Goal: Find specific page/section: Find specific page/section

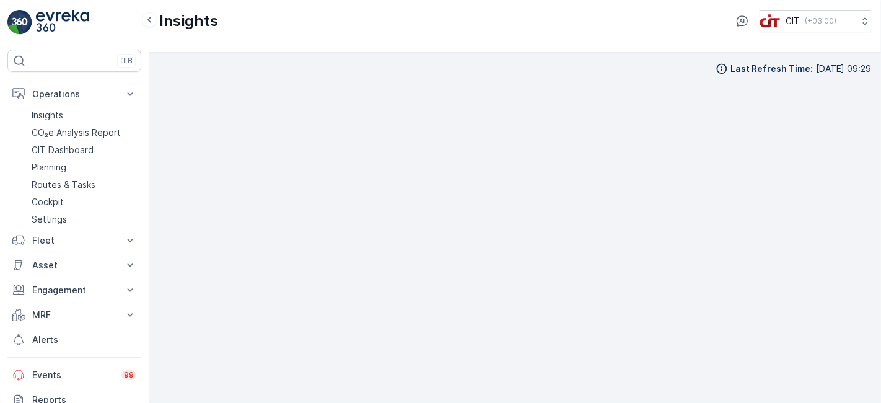
scroll to position [10, 0]
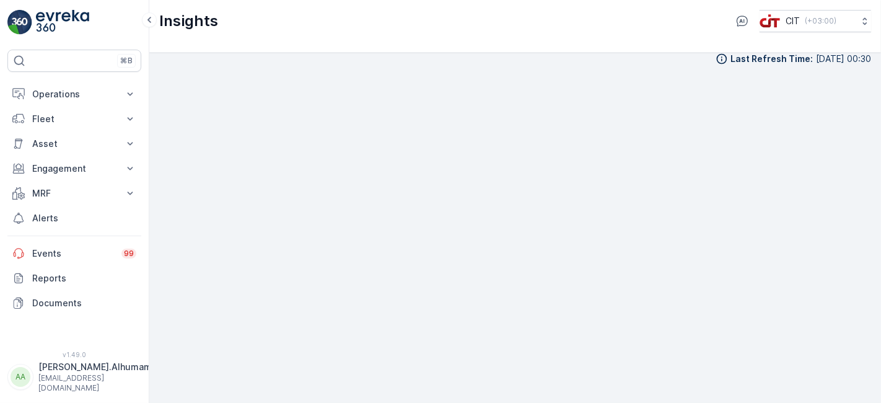
scroll to position [11, 0]
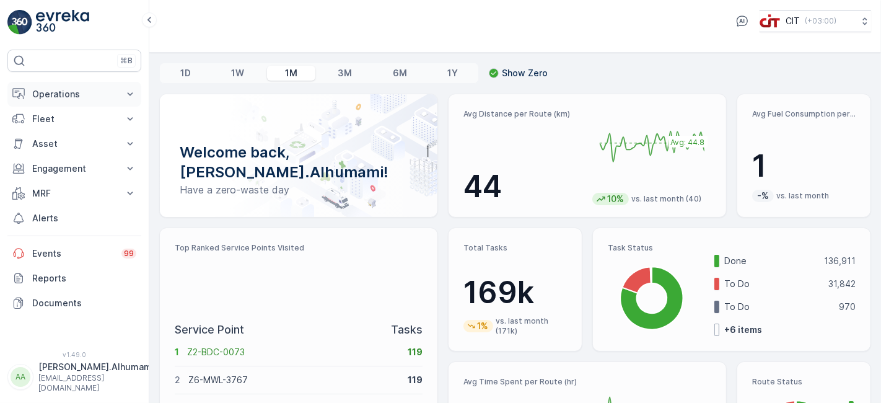
click at [88, 92] on p "Operations" at bounding box center [74, 94] width 84 height 12
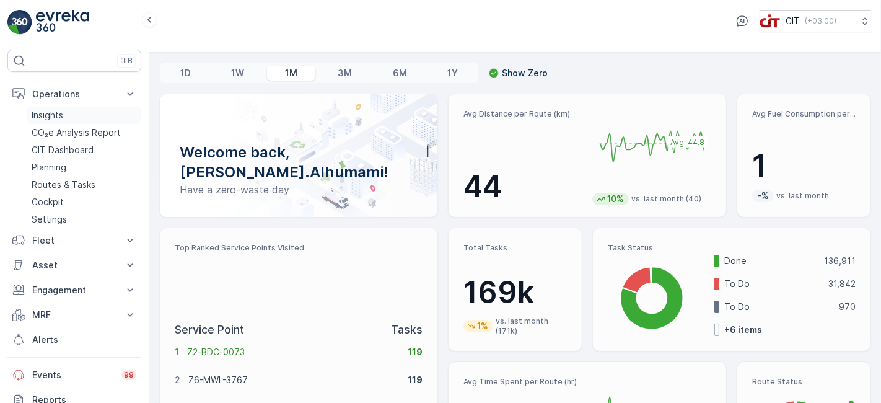
click at [55, 112] on p "Insights" at bounding box center [48, 115] width 32 height 12
